Goal: Use online tool/utility: Utilize a website feature to perform a specific function

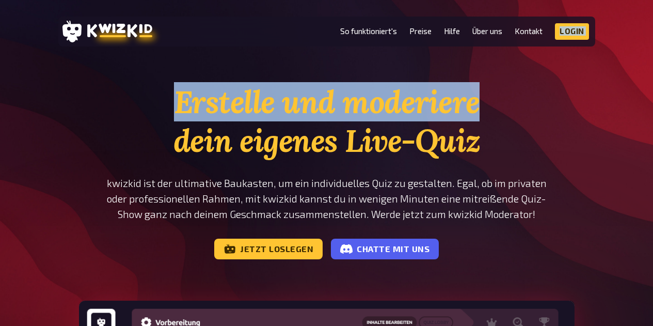
drag, startPoint x: 560, startPoint y: 13, endPoint x: 570, endPoint y: 34, distance: 23.1
click at [570, 34] on link "Login" at bounding box center [572, 31] width 34 height 17
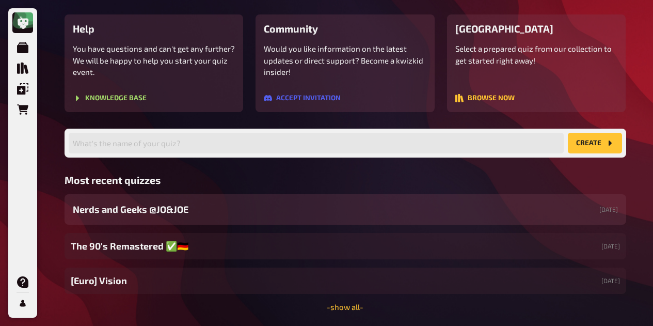
scroll to position [112, 0]
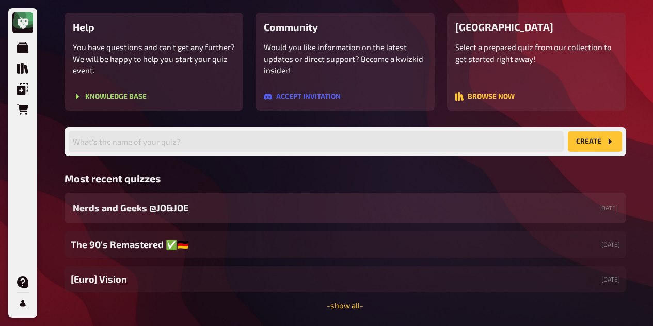
click at [167, 201] on span "Nerds and Geeks @JO&JOE" at bounding box center [131, 208] width 116 height 14
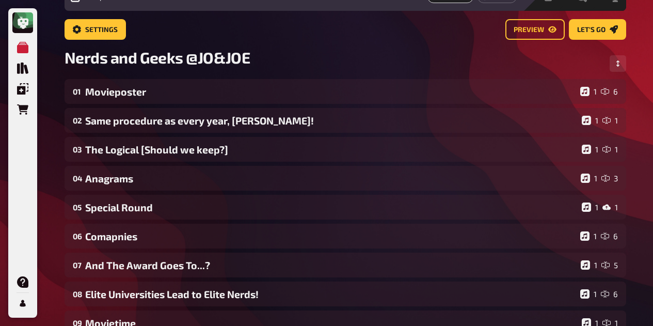
scroll to position [53, 0]
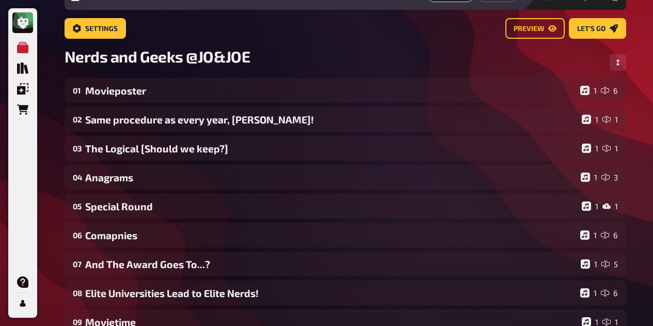
click at [202, 155] on div "03 The Logical [Should we keep?] 1 1" at bounding box center [344, 148] width 561 height 25
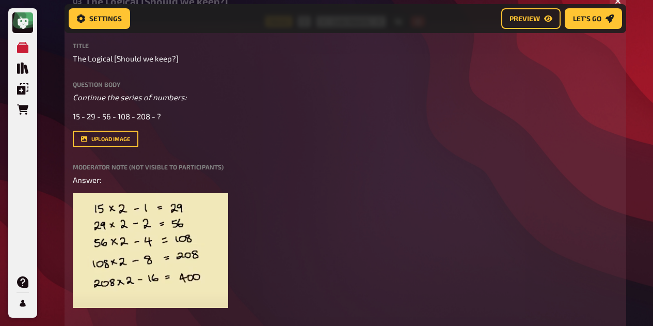
scroll to position [207, 0]
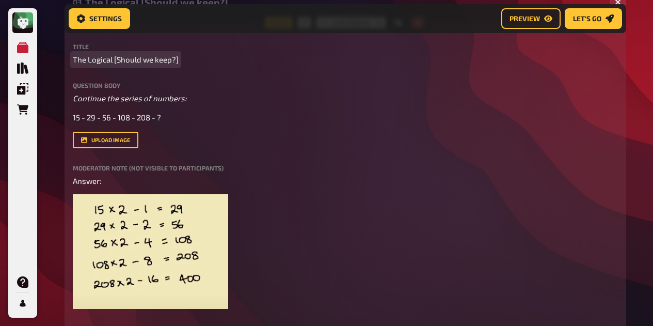
click at [137, 63] on span "The Logical [Should we keep?]" at bounding box center [126, 60] width 106 height 12
drag, startPoint x: 114, startPoint y: 60, endPoint x: 264, endPoint y: 59, distance: 150.1
click at [264, 59] on p "The Logical [Should we keep?]" at bounding box center [345, 60] width 545 height 12
click at [432, 148] on div "Title The Logical Question body Continue the series of numbers: 15 - 29 - 56 - …" at bounding box center [345, 183] width 545 height 280
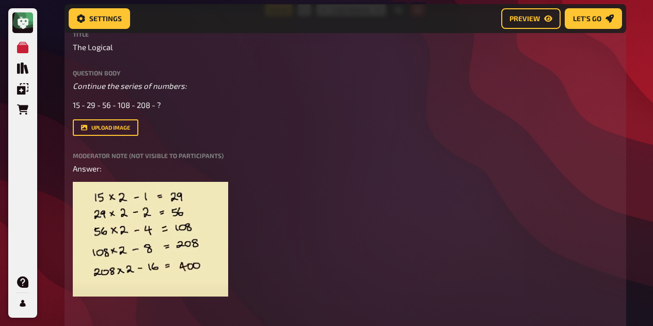
scroll to position [104, 0]
